Goal: Task Accomplishment & Management: Use online tool/utility

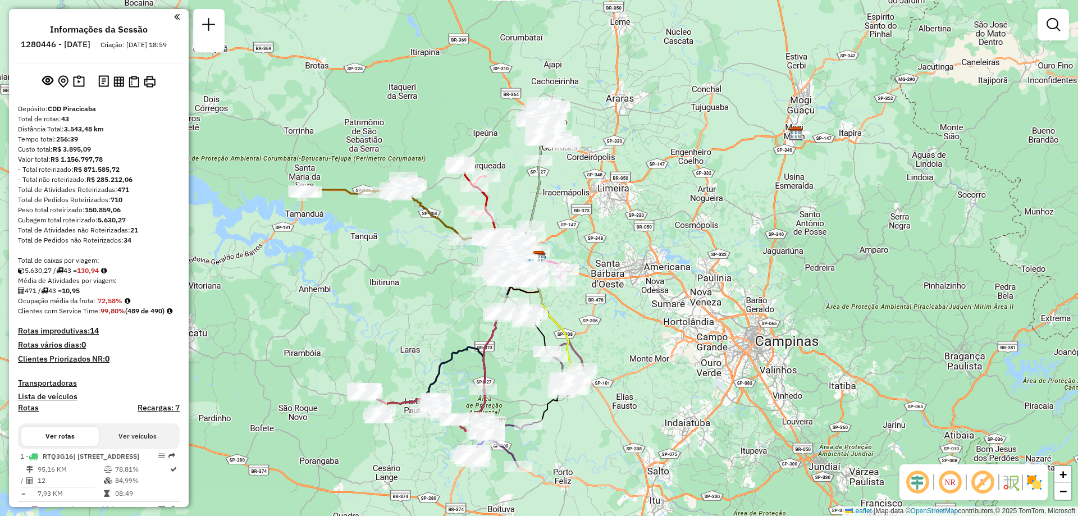
scroll to position [225, 0]
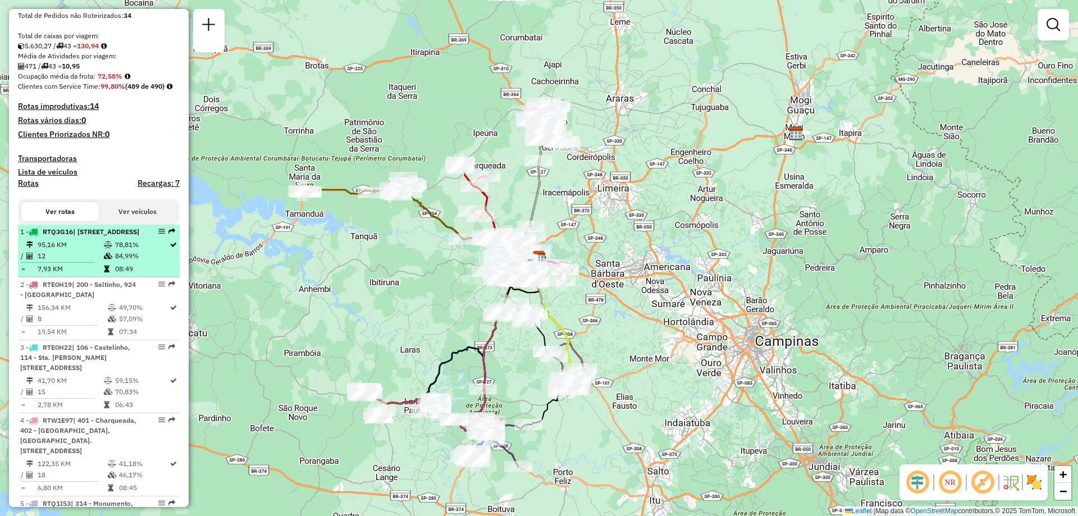
click at [158, 235] on em at bounding box center [161, 231] width 7 height 7
select select "**********"
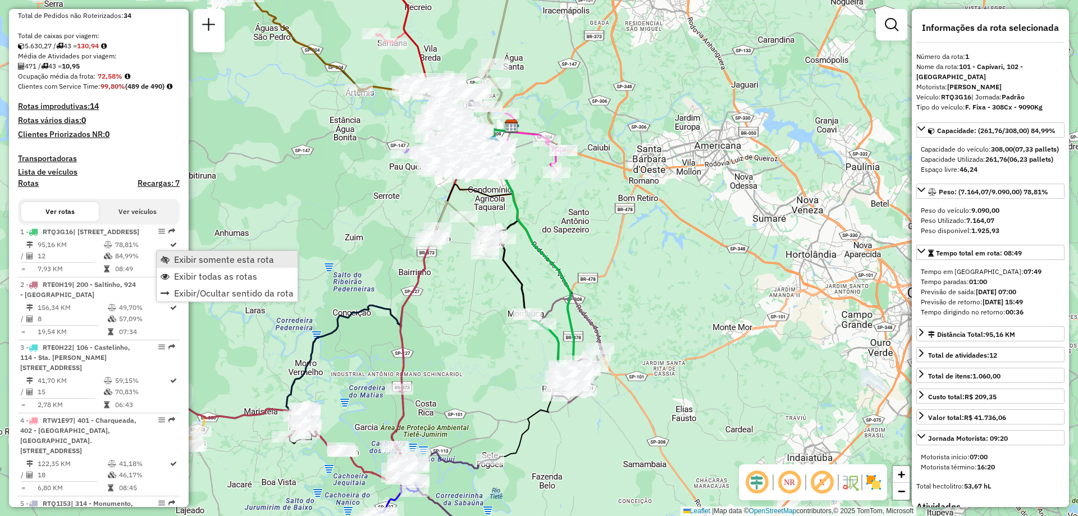
click at [175, 256] on span "Exibir somente esta rota" at bounding box center [224, 259] width 100 height 9
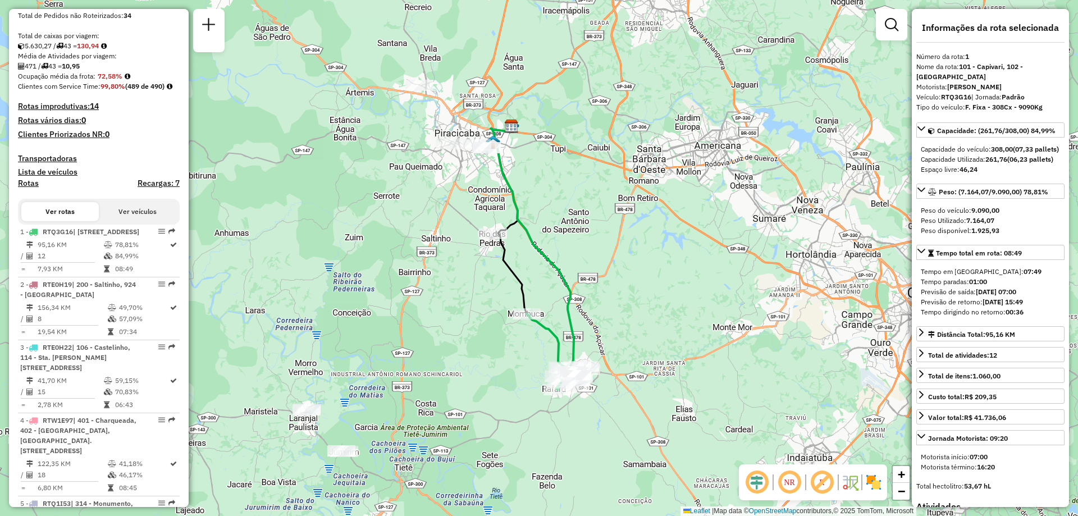
click at [796, 486] on em at bounding box center [789, 482] width 27 height 27
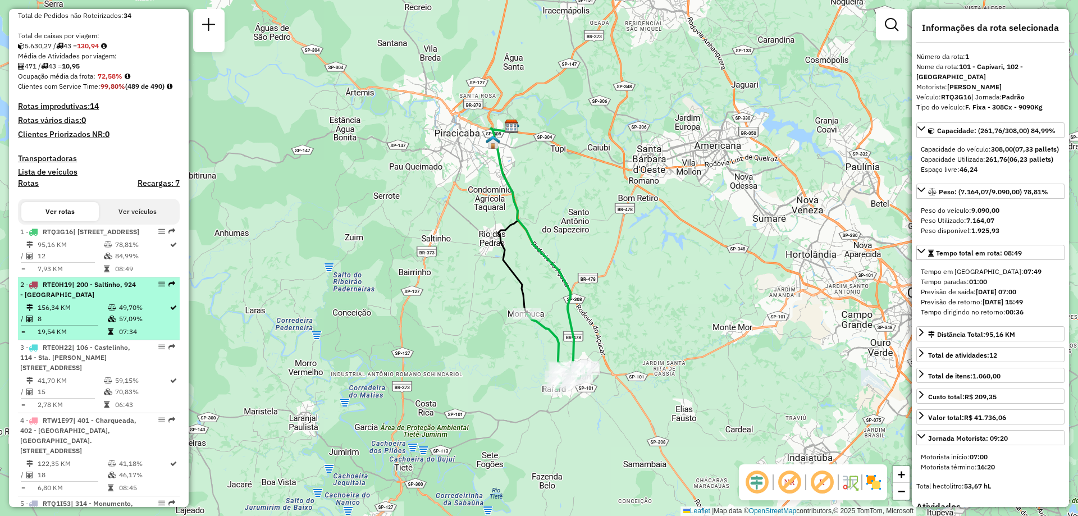
click at [158, 287] on em at bounding box center [161, 284] width 7 height 7
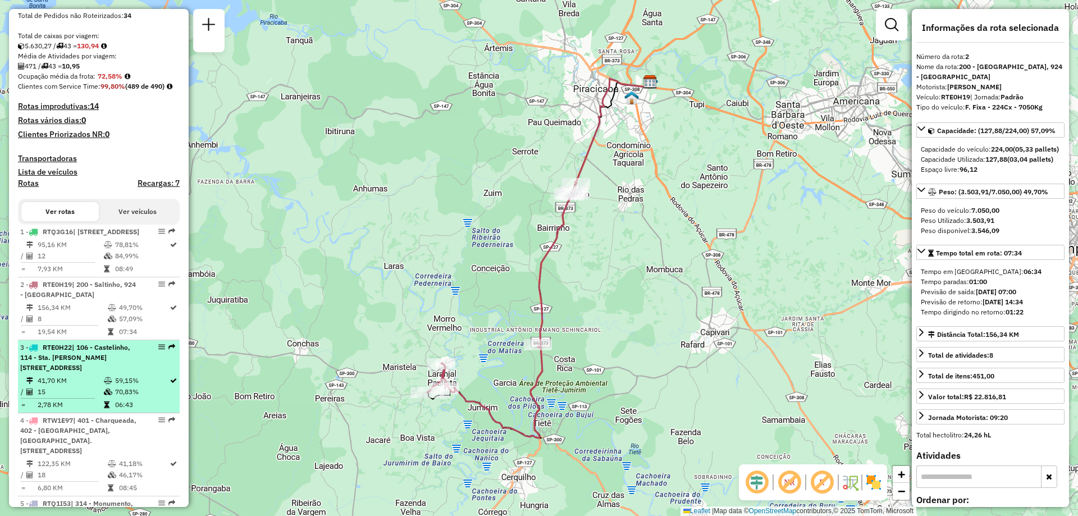
click at [158, 350] on em at bounding box center [161, 347] width 7 height 7
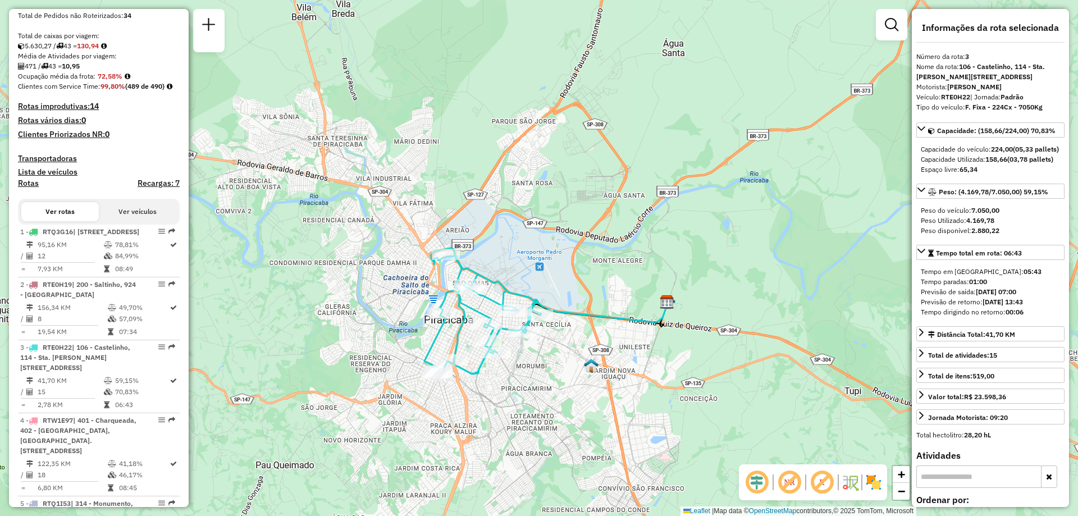
click at [671, 275] on div "Rota 3 - Placa RTE0H22 48003104 - PADARIA DELICIA LTDA Janela de atendimento Gr…" at bounding box center [539, 258] width 1078 height 516
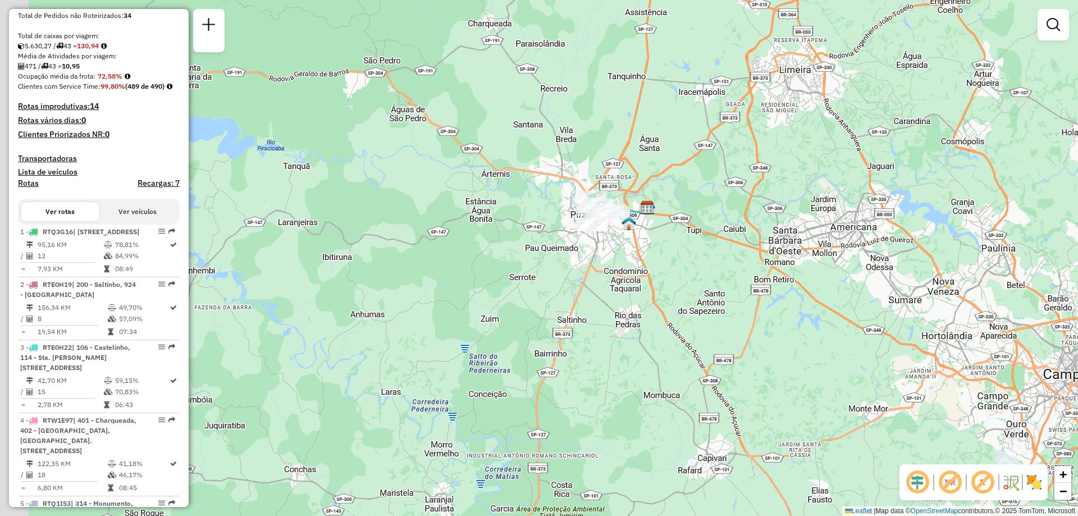
drag, startPoint x: 378, startPoint y: 200, endPoint x: 452, endPoint y: 195, distance: 74.3
click at [452, 195] on div "Janela de atendimento Grade de atendimento Capacidade Transportadoras Veículos …" at bounding box center [539, 258] width 1078 height 516
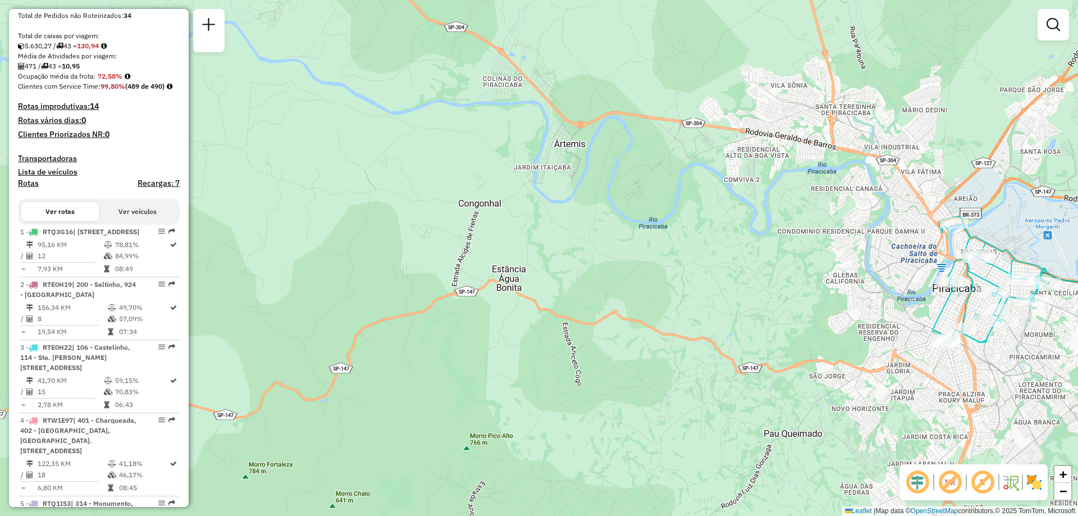
drag, startPoint x: 548, startPoint y: 217, endPoint x: 563, endPoint y: 236, distance: 23.2
click at [563, 236] on div "Janela de atendimento Grade de atendimento Capacidade Transportadoras Veículos …" at bounding box center [539, 258] width 1078 height 516
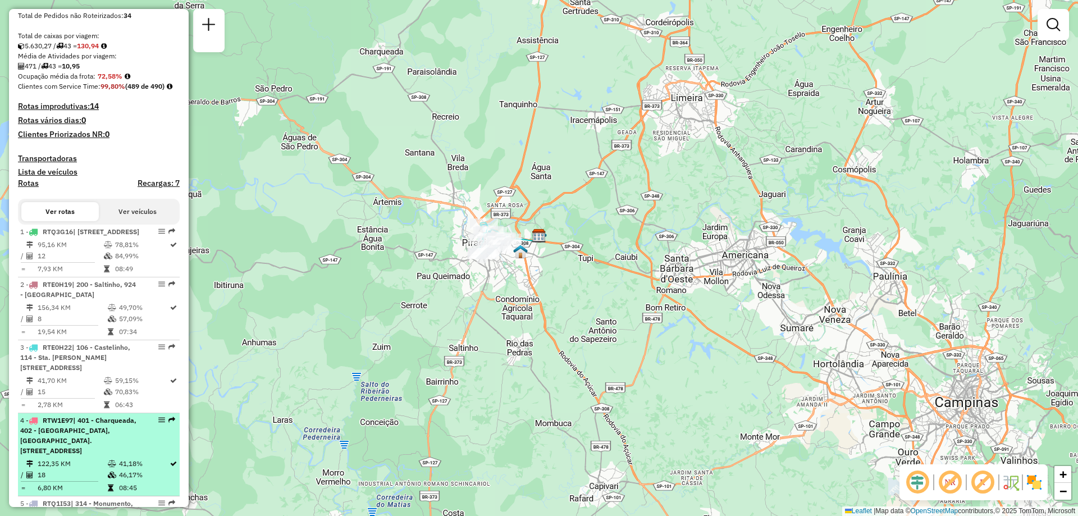
click at [160, 423] on em at bounding box center [161, 420] width 7 height 7
select select "**********"
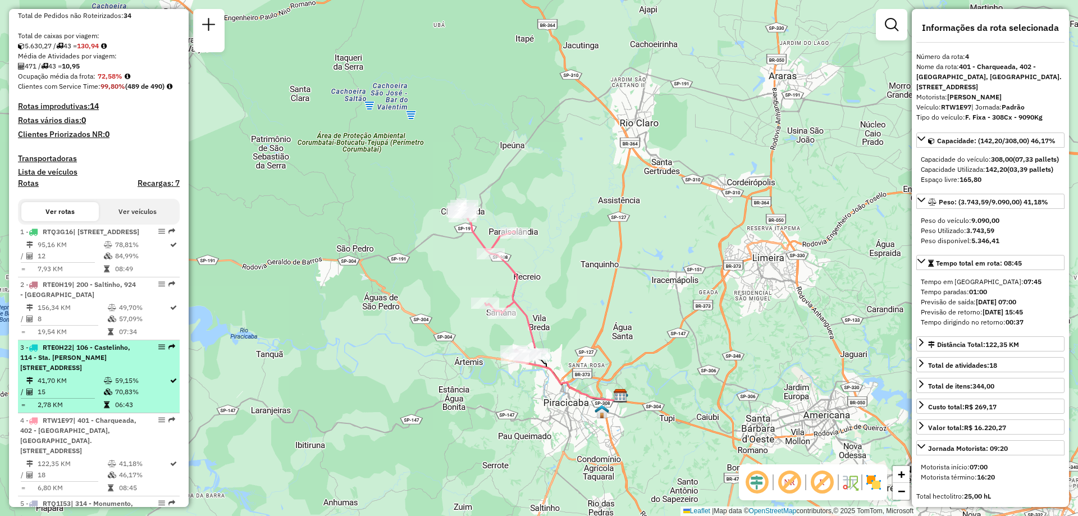
scroll to position [281, 0]
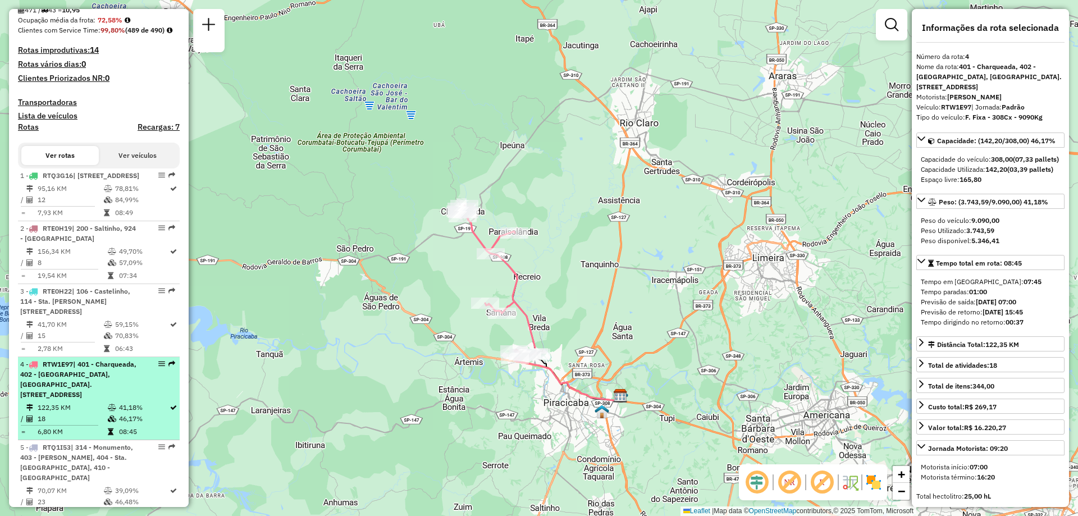
click at [160, 367] on em at bounding box center [161, 363] width 7 height 7
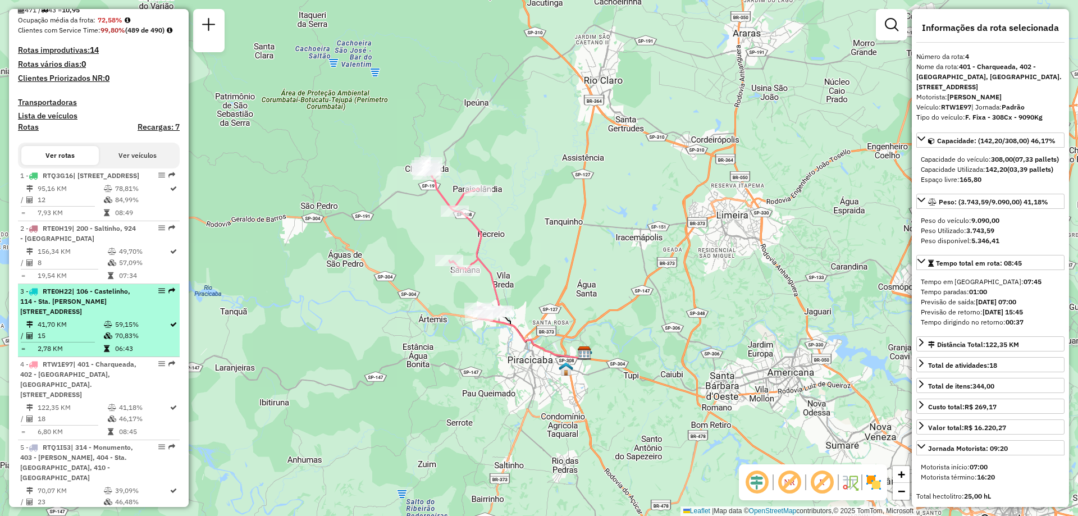
scroll to position [337, 0]
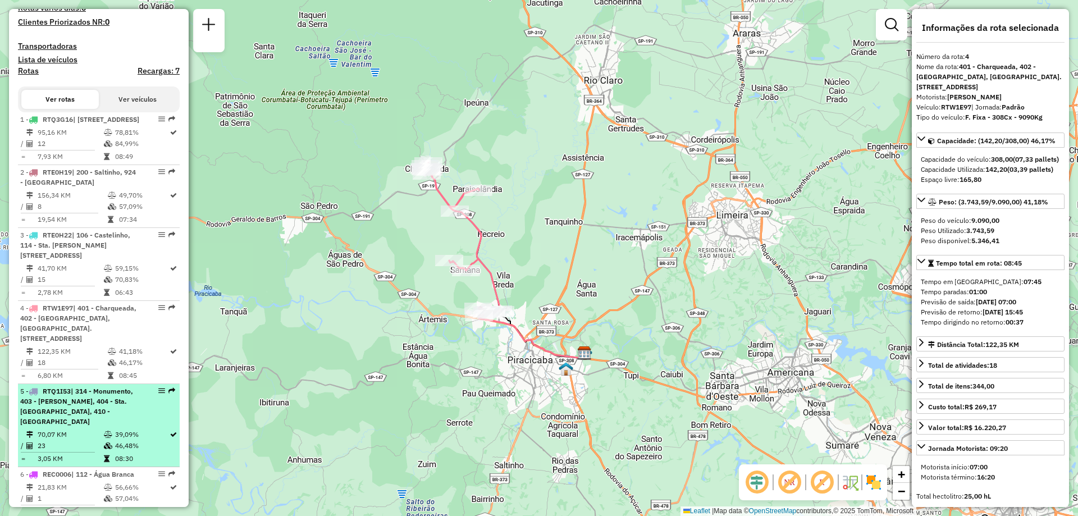
click at [160, 394] on em at bounding box center [161, 390] width 7 height 7
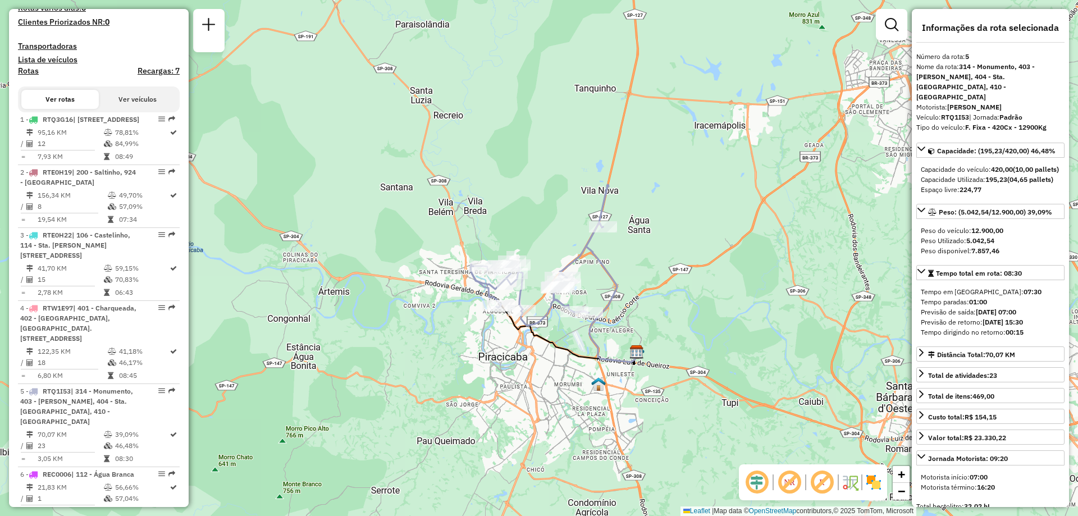
drag, startPoint x: 538, startPoint y: 189, endPoint x: 563, endPoint y: 229, distance: 47.1
click at [563, 229] on div "Janela de atendimento Grade de atendimento Capacidade Transportadoras Veículos …" at bounding box center [539, 258] width 1078 height 516
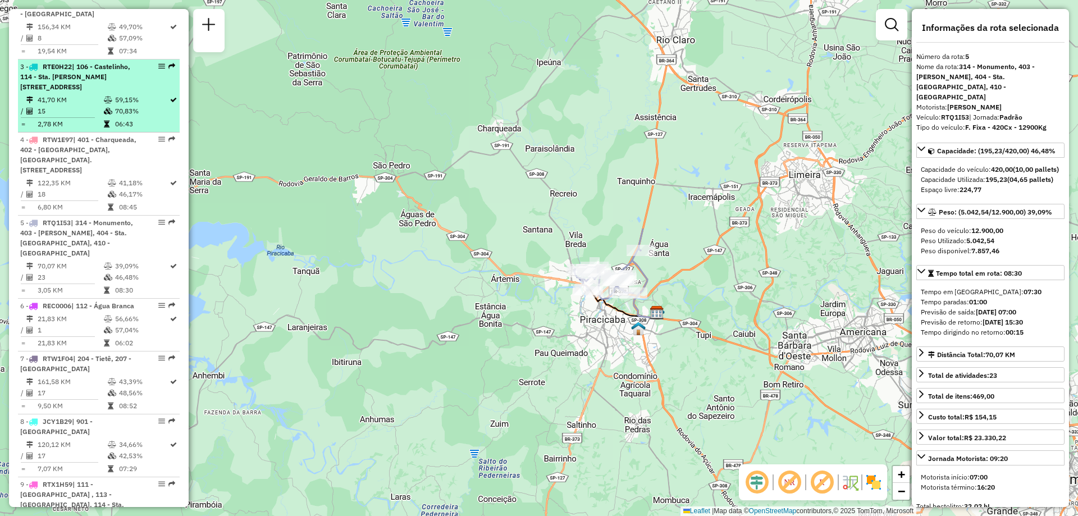
scroll to position [618, 0]
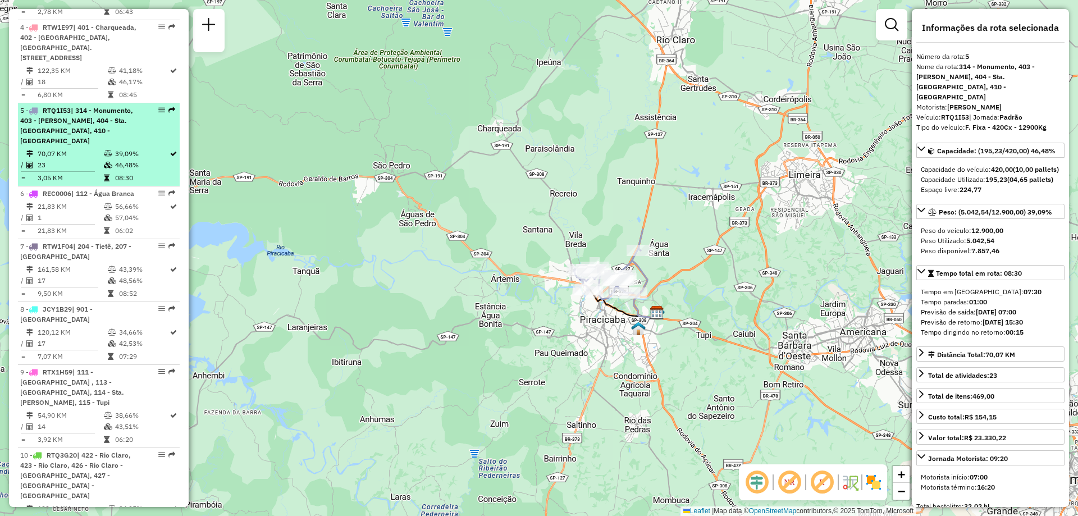
click at [158, 113] on em at bounding box center [161, 110] width 7 height 7
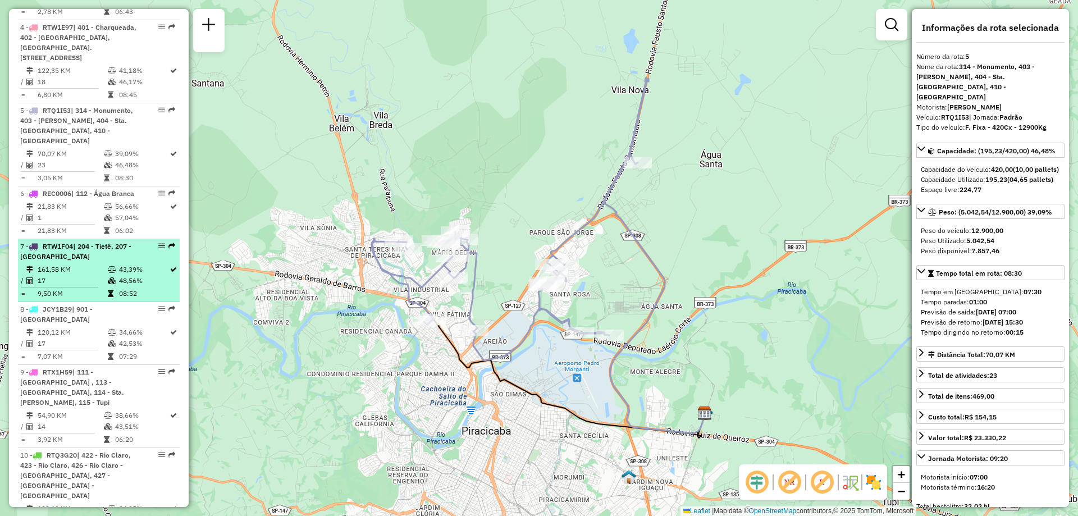
click at [158, 249] on em at bounding box center [161, 246] width 7 height 7
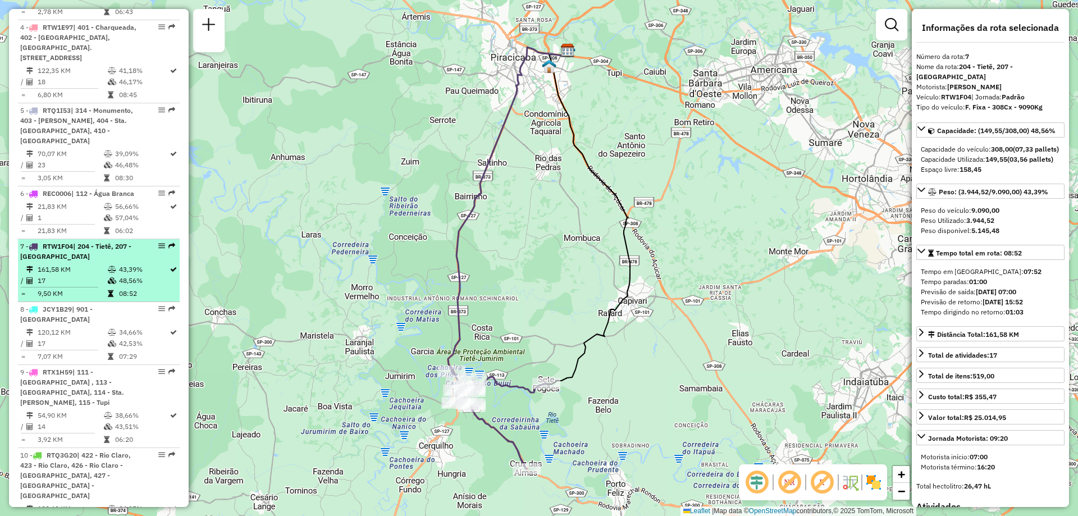
click at [156, 271] on li "7 - RTW1F04 | 204 - Tietê, 207 - [GEOGRAPHIC_DATA] 161,58 KM 43,39% / 17 48,56%…" at bounding box center [99, 270] width 162 height 63
click at [158, 249] on em at bounding box center [161, 246] width 7 height 7
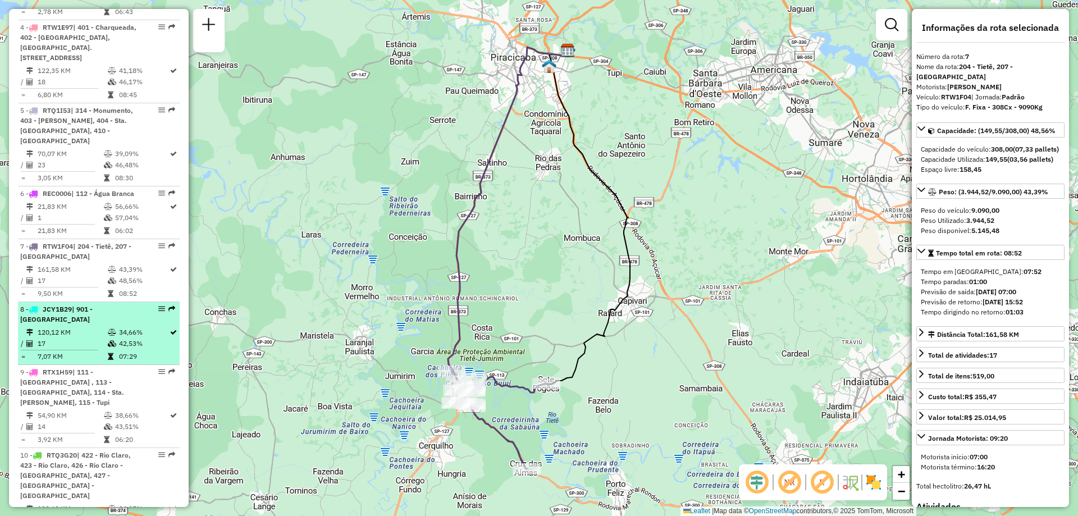
click at [159, 312] on em at bounding box center [161, 308] width 7 height 7
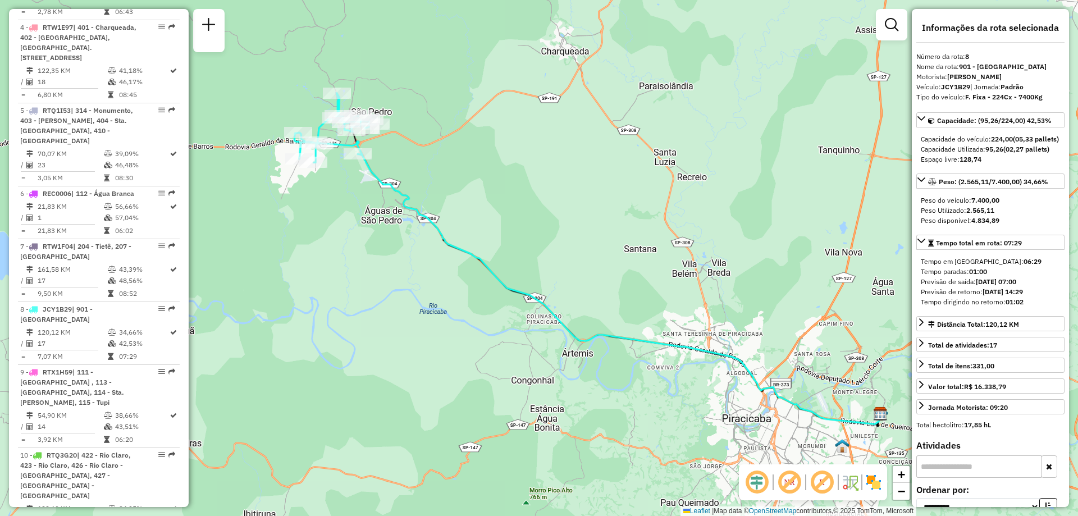
drag, startPoint x: 446, startPoint y: 226, endPoint x: 495, endPoint y: 227, distance: 48.3
click at [495, 227] on div "Janela de atendimento Grade de atendimento Capacidade Transportadoras Veículos …" at bounding box center [539, 258] width 1078 height 516
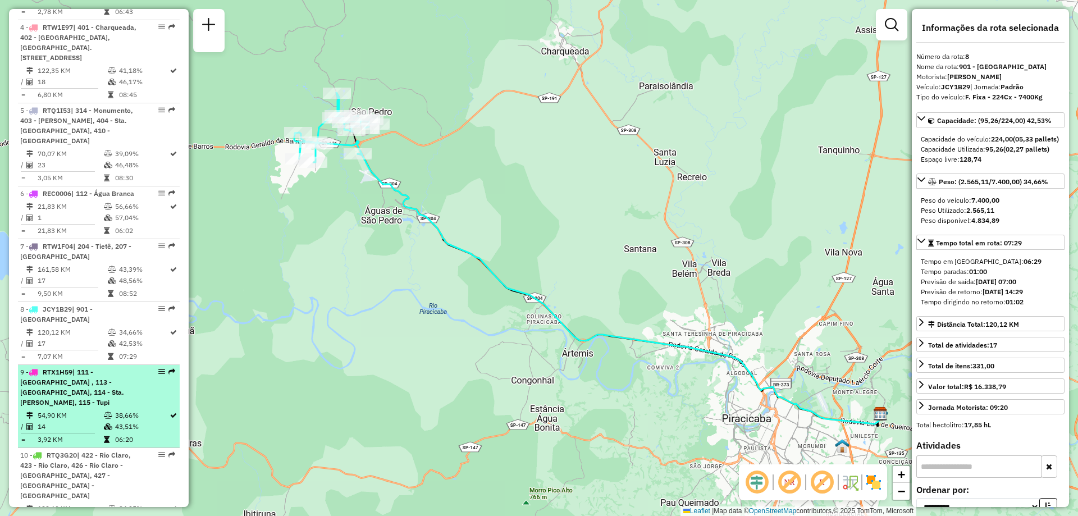
click at [158, 375] on em at bounding box center [161, 371] width 7 height 7
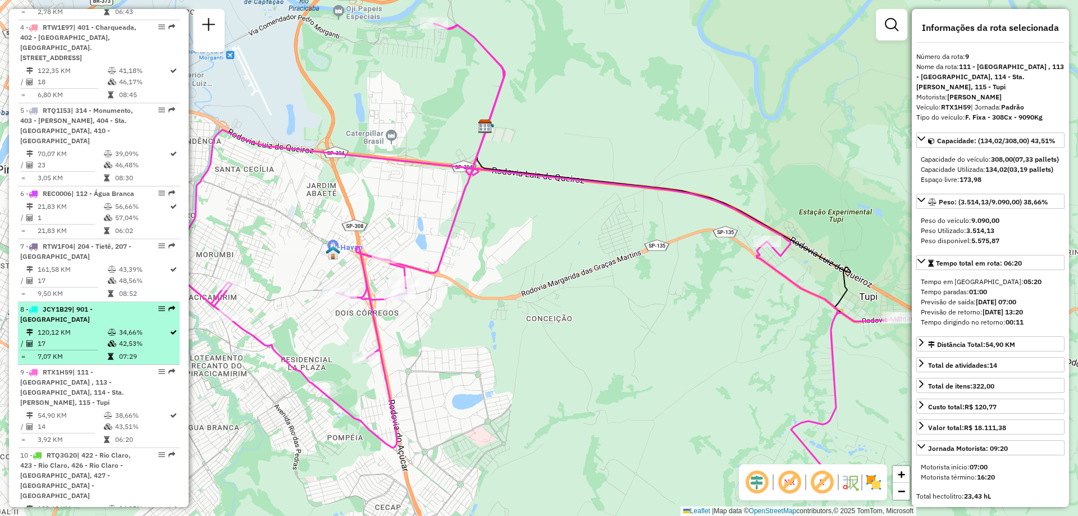
scroll to position [842, 0]
